Goal: Task Accomplishment & Management: Use online tool/utility

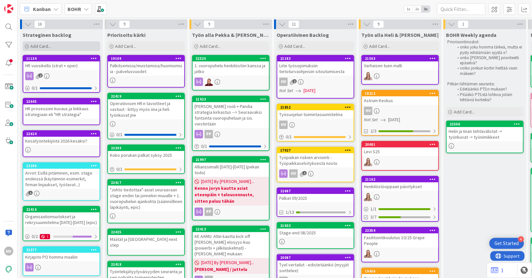
click at [68, 48] on div "Add Card..." at bounding box center [62, 46] width 78 height 10
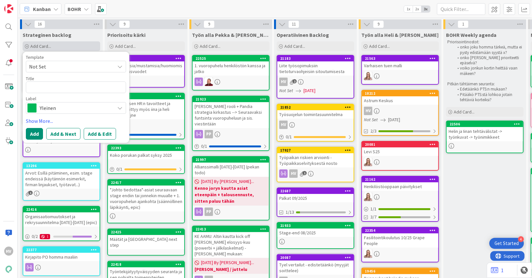
type textarea "x"
type textarea "E"
type textarea "x"
type textarea "Edu"
type textarea "x"
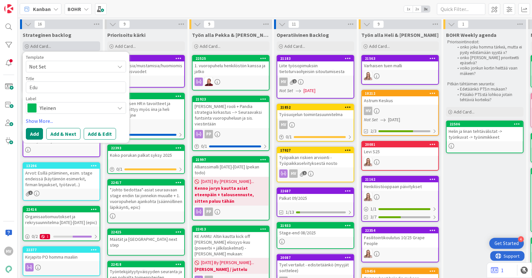
type textarea "Eduh"
type textarea "x"
type textarea "Eduho"
type textarea "x"
type textarea "Eduhou"
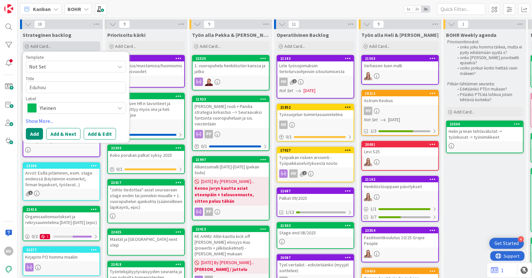
type textarea "x"
type textarea "Eduhous"
type textarea "x"
type textarea "Eduhouse"
type textarea "x"
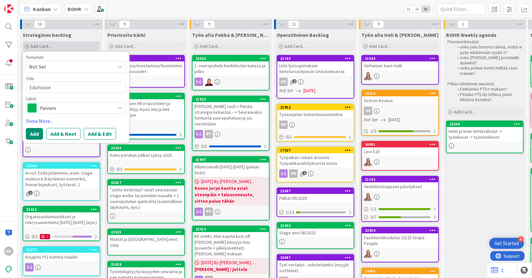
type textarea "Eduhouse"
type textarea "x"
type textarea "Eduhouse ko"
type textarea "x"
type textarea "Eduhouse kou"
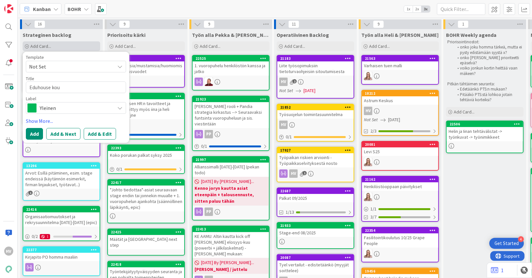
type textarea "x"
type textarea "Eduhouse koul"
type textarea "x"
type textarea "Eduhouse koulu"
type textarea "x"
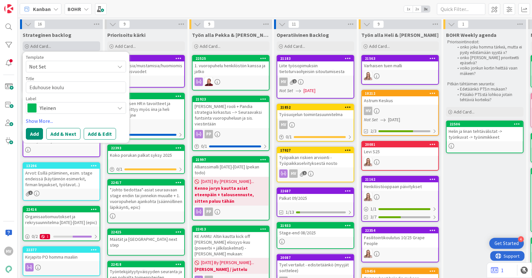
type textarea "Eduhouse koulut"
type textarea "x"
type textarea "Eduhouse koulutu"
type textarea "x"
type textarea "Eduhouse koulutus"
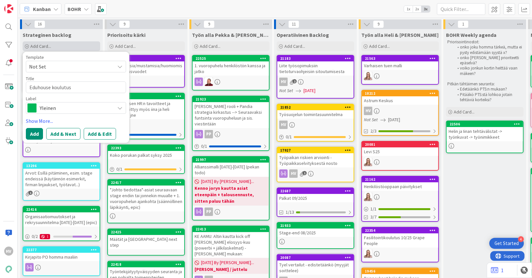
type textarea "x"
type textarea "Eduhouse koulutusm"
type textarea "x"
type textarea "Eduhouse koulutusmal"
type textarea "x"
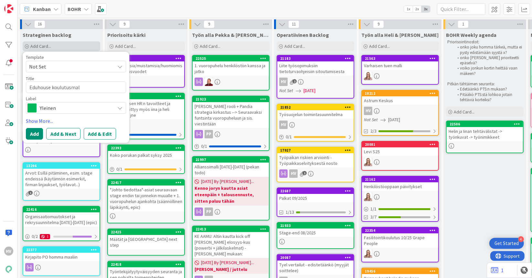
type textarea "Eduhouse koulutusmall"
type textarea "x"
type textarea "Eduhouse koulutusmalli"
click at [62, 105] on span "Yleinen" at bounding box center [76, 107] width 72 height 9
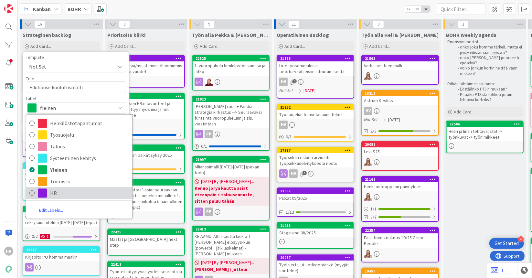
click at [50, 191] on span "HR" at bounding box center [89, 193] width 79 height 10
type textarea "x"
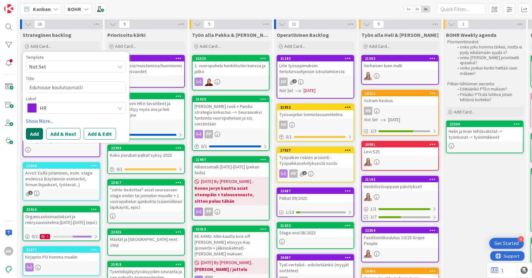
click at [35, 134] on button "Add" at bounding box center [34, 134] width 17 height 12
